Goal: Information Seeking & Learning: Learn about a topic

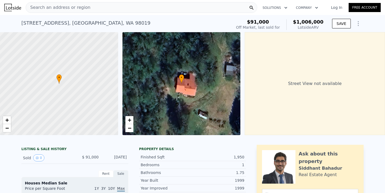
click at [135, 10] on div "Search an address or region" at bounding box center [142, 7] width 232 height 11
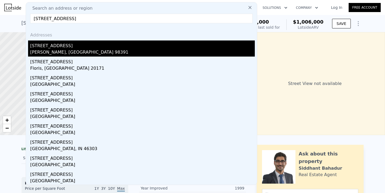
type input "[STREET_ADDRESS]"
click at [85, 48] on div "[STREET_ADDRESS]" at bounding box center [142, 44] width 225 height 9
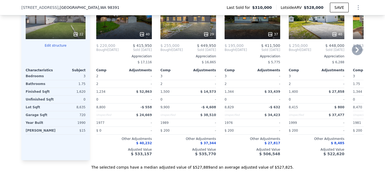
scroll to position [656, 0]
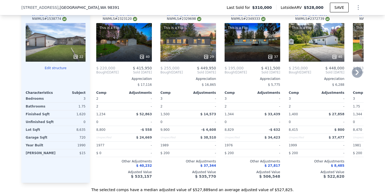
click at [307, 49] on div "This is a Flip 40" at bounding box center [317, 42] width 56 height 39
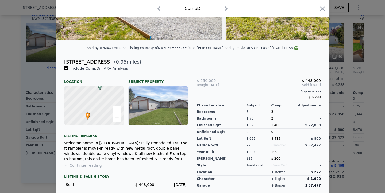
scroll to position [97, 0]
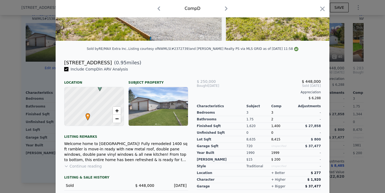
click at [76, 172] on div "LISTING & SALE HISTORY Sold $ 448,000 [DATE] Pending $ 445,000 [DATE] Listed $ …" at bounding box center [126, 189] width 124 height 41
click at [81, 166] on button "Continue reading" at bounding box center [83, 165] width 38 height 5
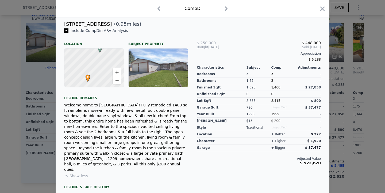
scroll to position [135, 0]
click at [322, 11] on icon "button" at bounding box center [322, 8] width 7 height 7
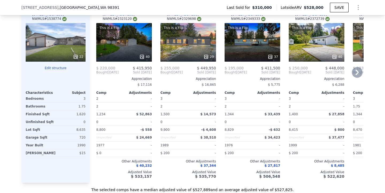
click at [359, 68] on icon at bounding box center [357, 72] width 11 height 11
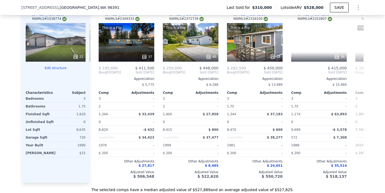
scroll to position [0, 128]
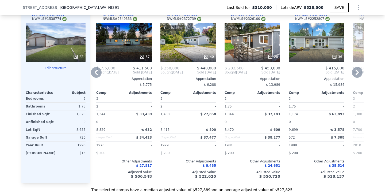
click at [239, 37] on div "This is a Flip 28" at bounding box center [253, 42] width 56 height 39
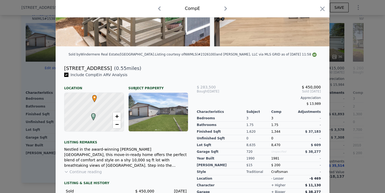
scroll to position [125, 0]
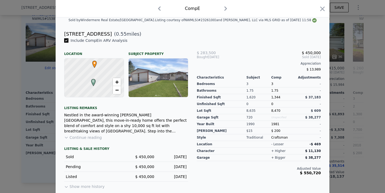
click at [78, 136] on button "Continue reading" at bounding box center [83, 137] width 38 height 5
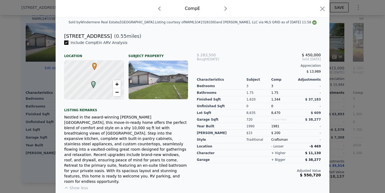
scroll to position [123, 0]
click at [320, 9] on icon "button" at bounding box center [322, 8] width 7 height 7
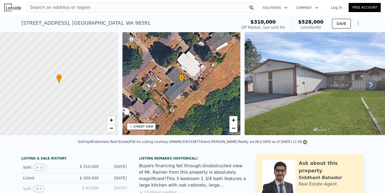
click at [104, 2] on div "Search an address or region" at bounding box center [142, 7] width 232 height 11
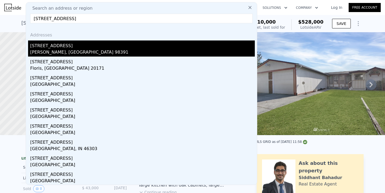
type input "[STREET_ADDRESS]"
click at [117, 48] on div "[STREET_ADDRESS]" at bounding box center [142, 44] width 225 height 9
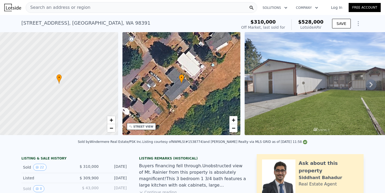
drag, startPoint x: 60, startPoint y: 20, endPoint x: 5, endPoint y: 22, distance: 55.1
click at [5, 22] on div "[STREET_ADDRESS] Sold [DATE] for $310k (~ARV $528k ) $310,000 Off Market, last …" at bounding box center [192, 23] width 385 height 17
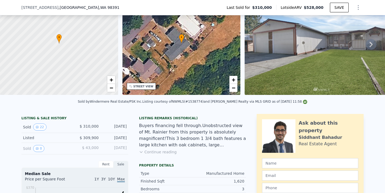
click at [193, 156] on div "Listing Remarks (Historical) Buyers financing fell through.Unobstructed view of…" at bounding box center [192, 138] width 107 height 45
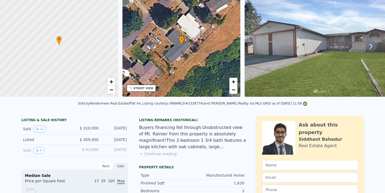
scroll to position [0, 0]
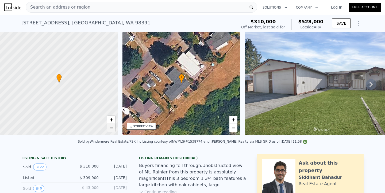
click at [113, 126] on span "−" at bounding box center [110, 127] width 3 height 7
click at [113, 118] on span "+" at bounding box center [110, 119] width 3 height 7
click at [111, 129] on span "−" at bounding box center [110, 127] width 3 height 7
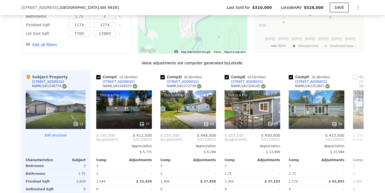
scroll to position [592, 0]
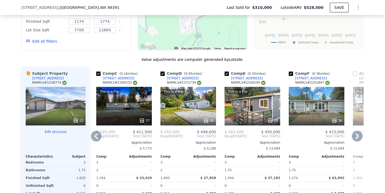
click at [359, 136] on icon at bounding box center [357, 136] width 11 height 11
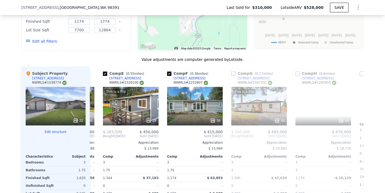
scroll to position [0, 257]
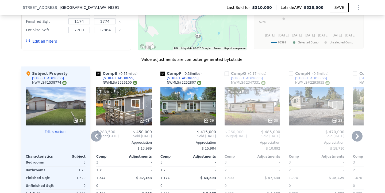
click at [359, 136] on icon at bounding box center [357, 136] width 11 height 11
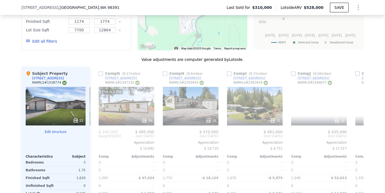
scroll to position [0, 385]
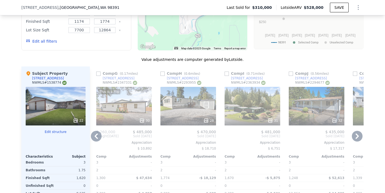
click at [359, 136] on icon at bounding box center [357, 136] width 11 height 11
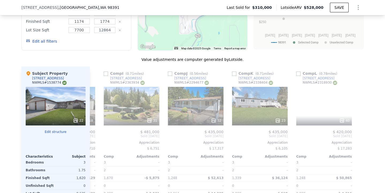
scroll to position [0, 509]
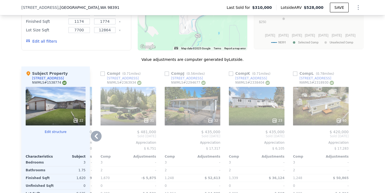
click at [203, 109] on div "32" at bounding box center [193, 106] width 56 height 39
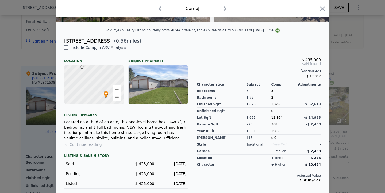
scroll to position [113, 0]
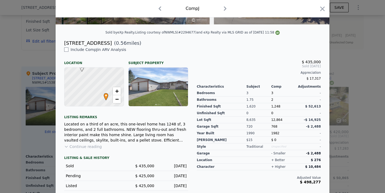
click at [79, 146] on button "Continue reading" at bounding box center [83, 146] width 38 height 5
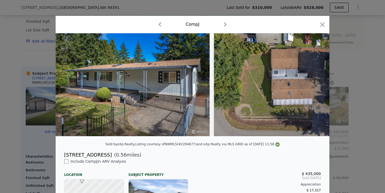
scroll to position [0, 0]
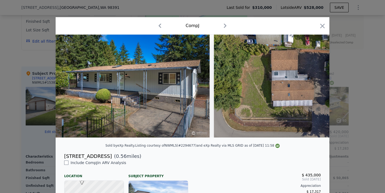
click at [327, 26] on div "Comp J" at bounding box center [193, 25] width 274 height 17
click at [324, 24] on icon "button" at bounding box center [322, 26] width 5 height 5
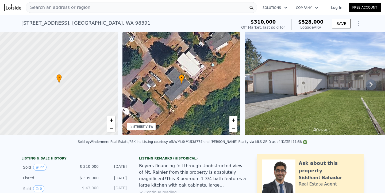
click at [97, 7] on div "Search an address or region" at bounding box center [142, 7] width 232 height 11
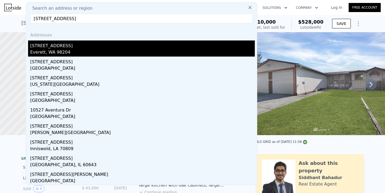
type input "[STREET_ADDRESS]"
click at [88, 52] on div "Everett, WA 98204" at bounding box center [142, 52] width 225 height 7
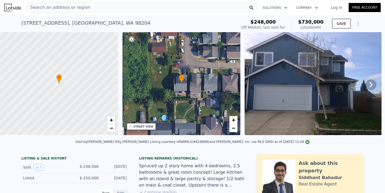
click at [114, 5] on div "Search an address or region" at bounding box center [142, 7] width 232 height 11
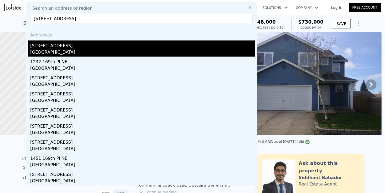
type input "[STREET_ADDRESS]"
click at [101, 44] on div "[STREET_ADDRESS]" at bounding box center [142, 44] width 225 height 9
